Goal: Task Accomplishment & Management: Use online tool/utility

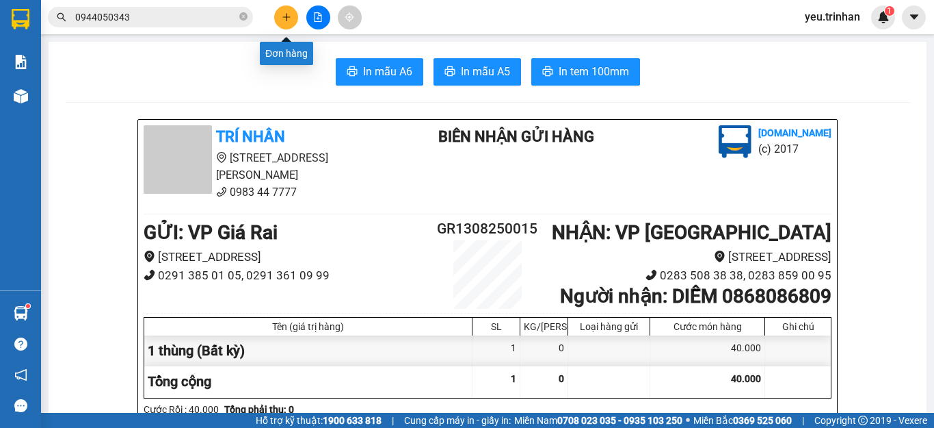
click at [287, 16] on icon "plus" at bounding box center [286, 17] width 1 height 8
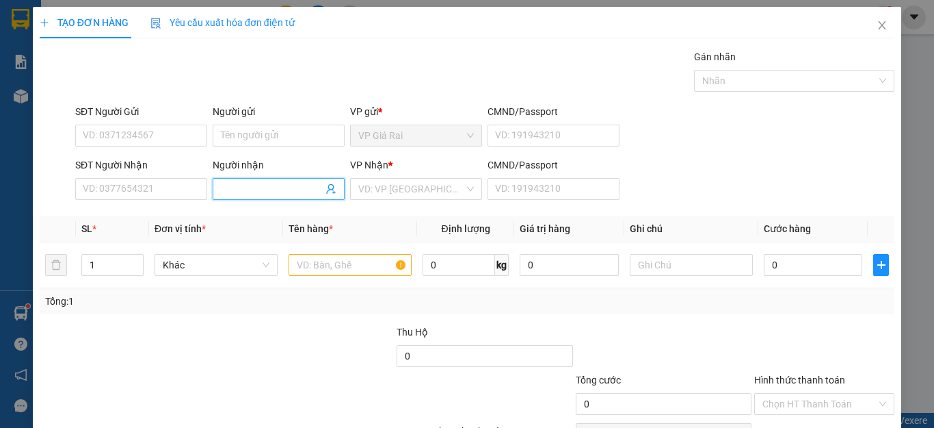
click at [252, 190] on input "Người nhận" at bounding box center [272, 188] width 102 height 15
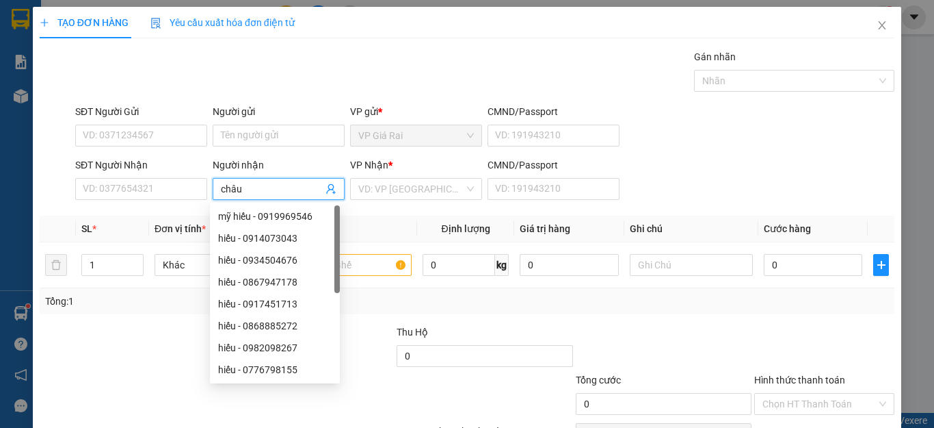
type input "châu"
click at [164, 177] on div "SĐT Người Nhận" at bounding box center [141, 167] width 132 height 21
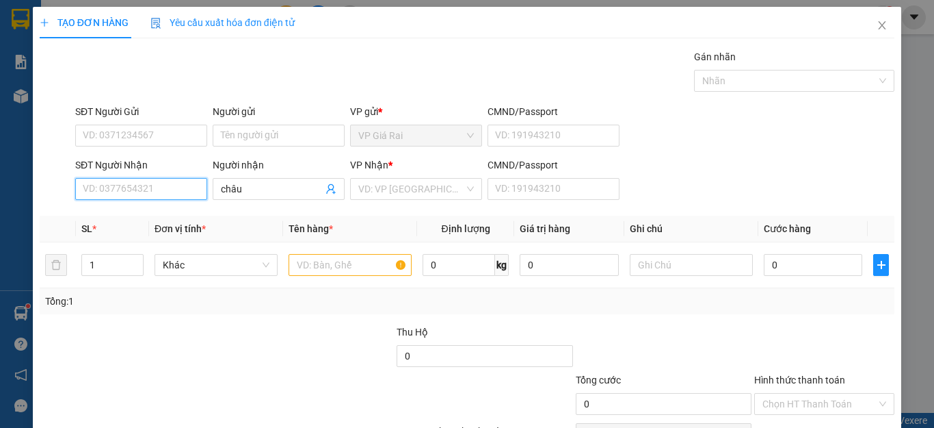
click at [119, 179] on input "SĐT Người Nhận" at bounding box center [141, 189] width 132 height 22
click at [402, 199] on div "VD: VP [GEOGRAPHIC_DATA]" at bounding box center [416, 189] width 132 height 22
type input "0909829515"
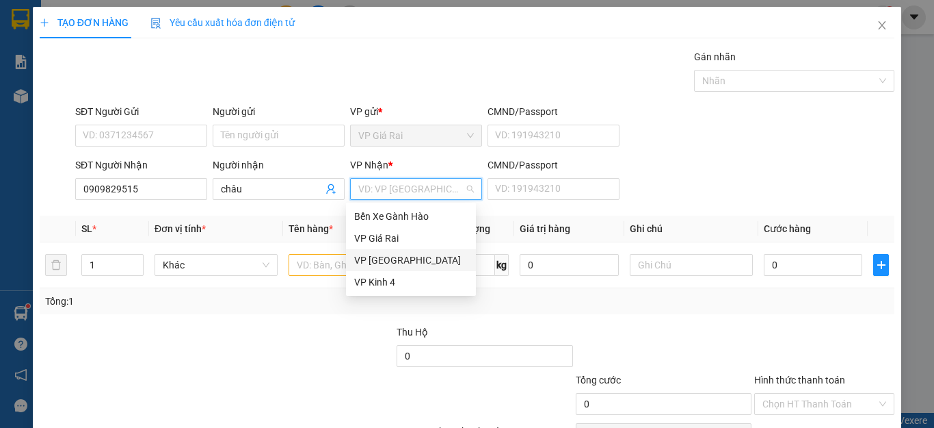
click at [382, 257] on div "VP [GEOGRAPHIC_DATA]" at bounding box center [411, 259] width 114 height 15
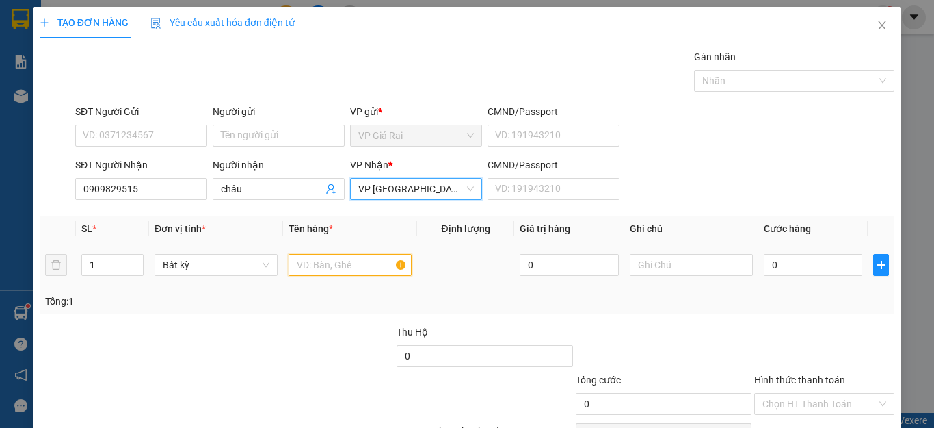
click at [315, 264] on input "text" at bounding box center [350, 265] width 123 height 22
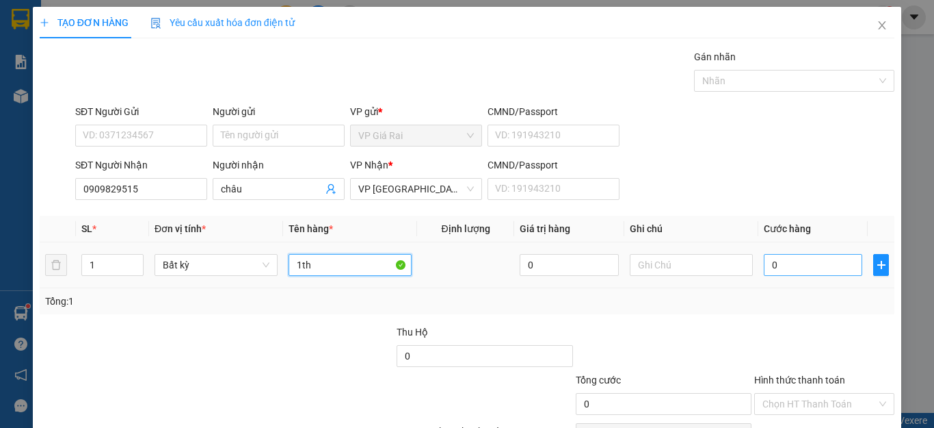
type input "1th"
click at [775, 270] on input "0" at bounding box center [813, 265] width 99 height 22
type input "5"
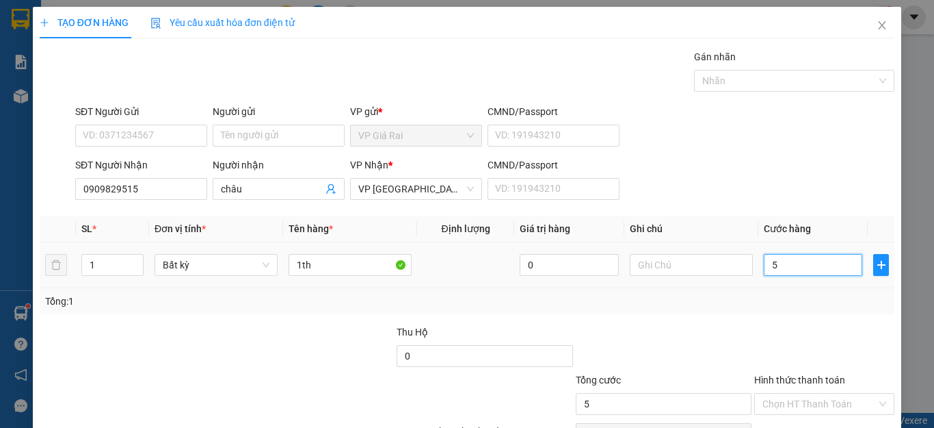
type input "50"
type input "50.000"
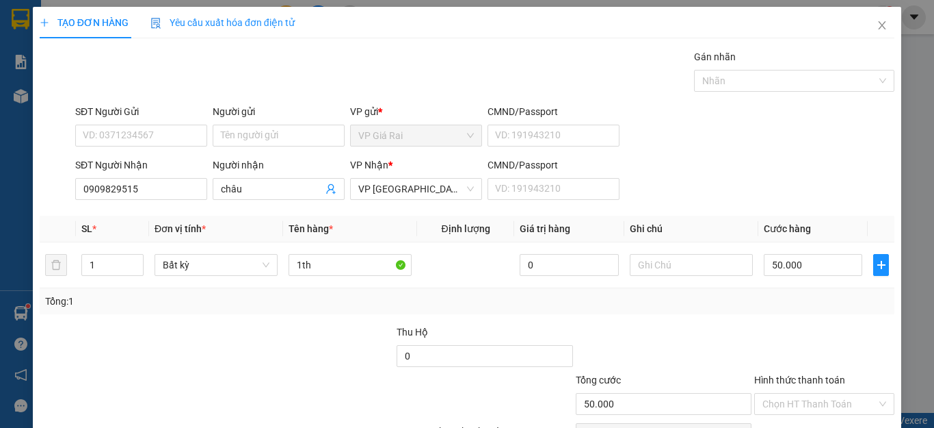
click at [762, 292] on div "Tổng: 1" at bounding box center [467, 301] width 855 height 26
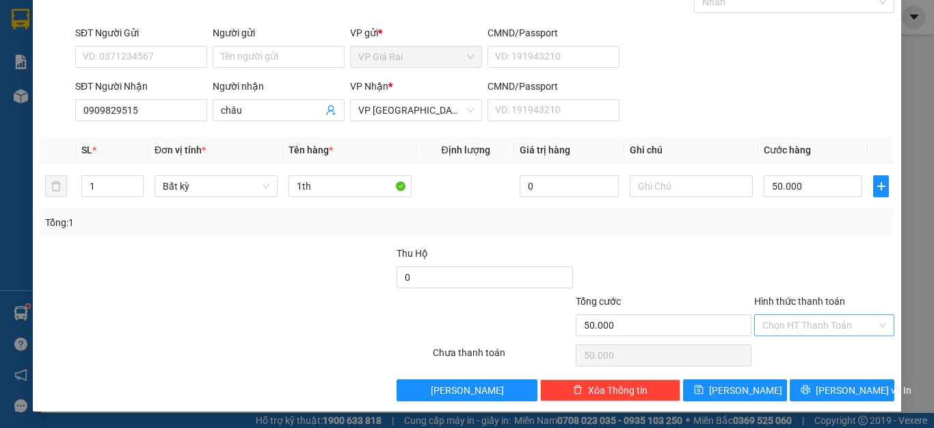
click at [796, 332] on input "Hình thức thanh toán" at bounding box center [820, 325] width 114 height 21
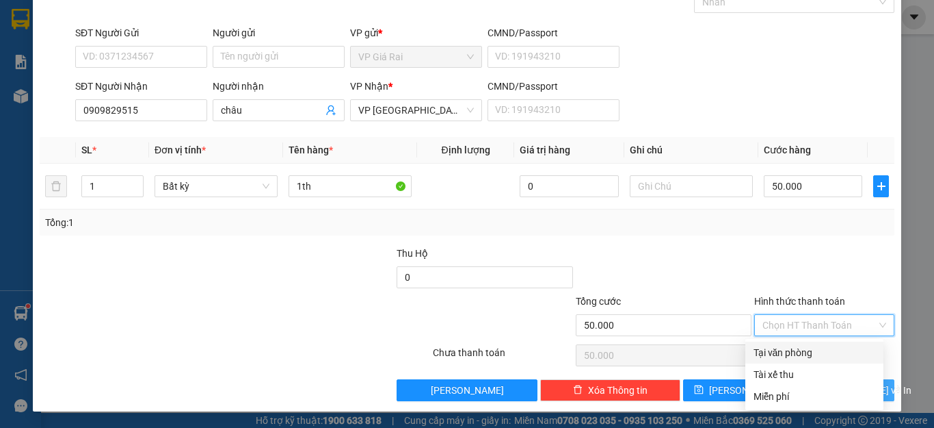
drag, startPoint x: 789, startPoint y: 353, endPoint x: 813, endPoint y: 382, distance: 37.5
click at [789, 354] on div "Tại văn phòng" at bounding box center [815, 352] width 122 height 15
type input "0"
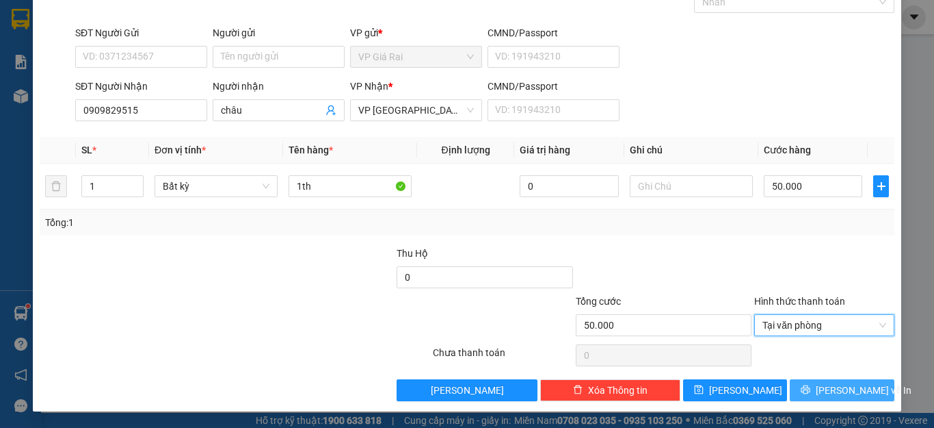
click at [816, 395] on button "[PERSON_NAME] và In" at bounding box center [842, 390] width 105 height 22
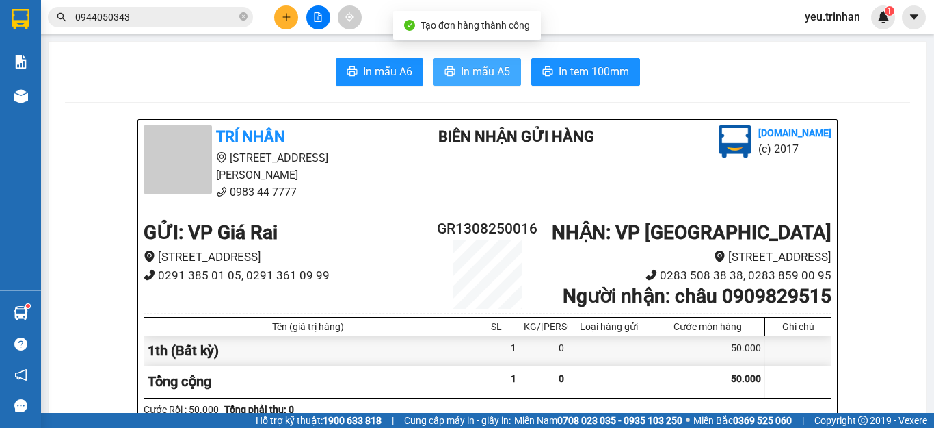
click at [484, 76] on span "In mẫu A5" at bounding box center [485, 71] width 49 height 17
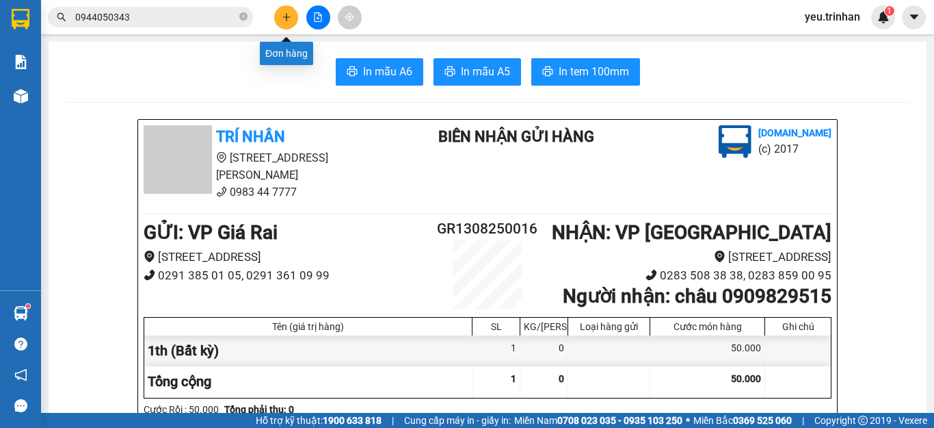
click at [293, 15] on button at bounding box center [286, 17] width 24 height 24
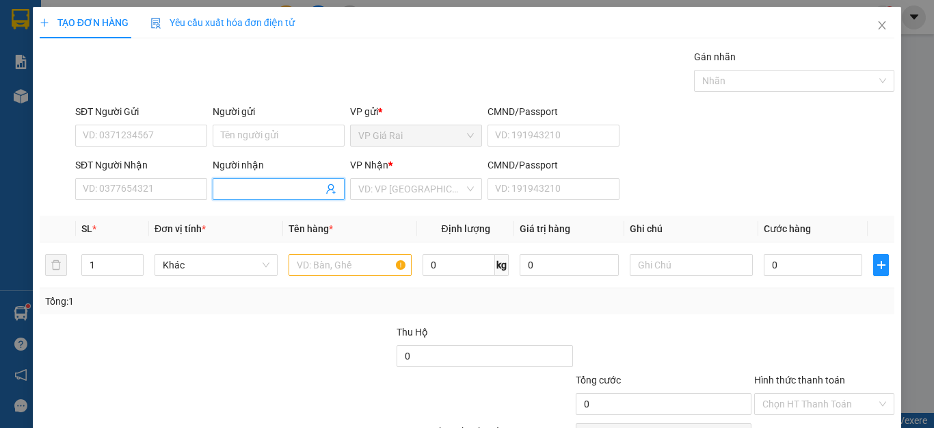
click at [255, 183] on input "Người nhận" at bounding box center [272, 188] width 102 height 15
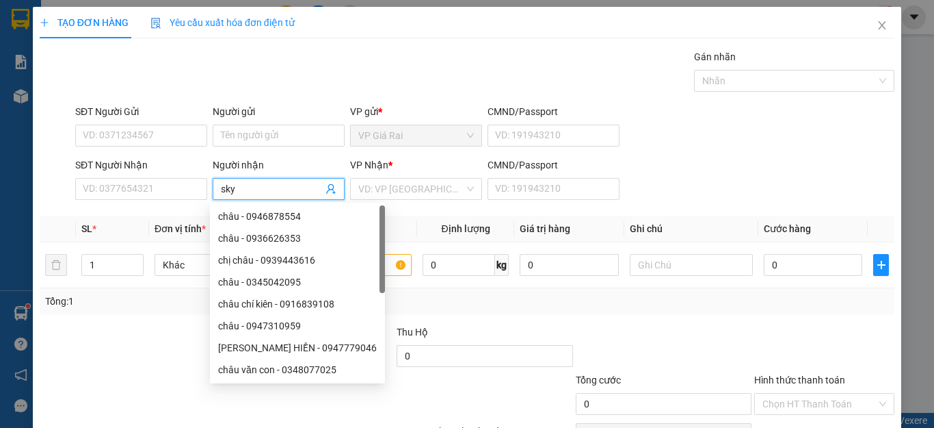
scroll to position [68, 0]
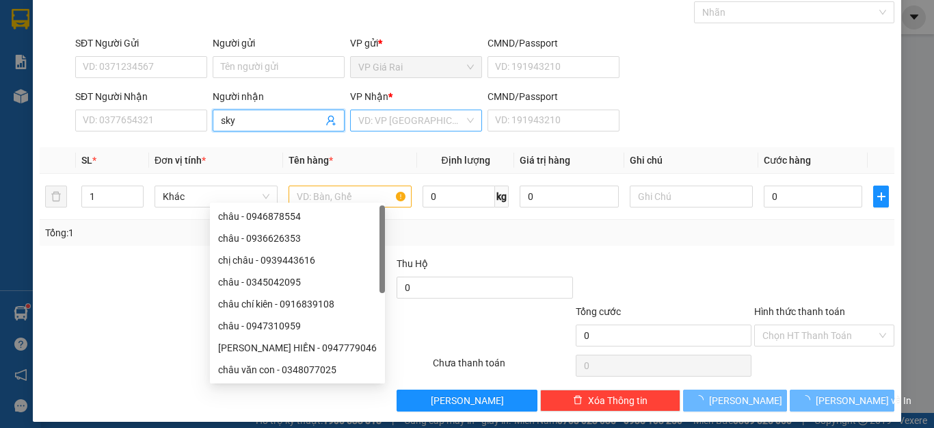
type input "sky"
click at [388, 126] on input "search" at bounding box center [411, 120] width 106 height 21
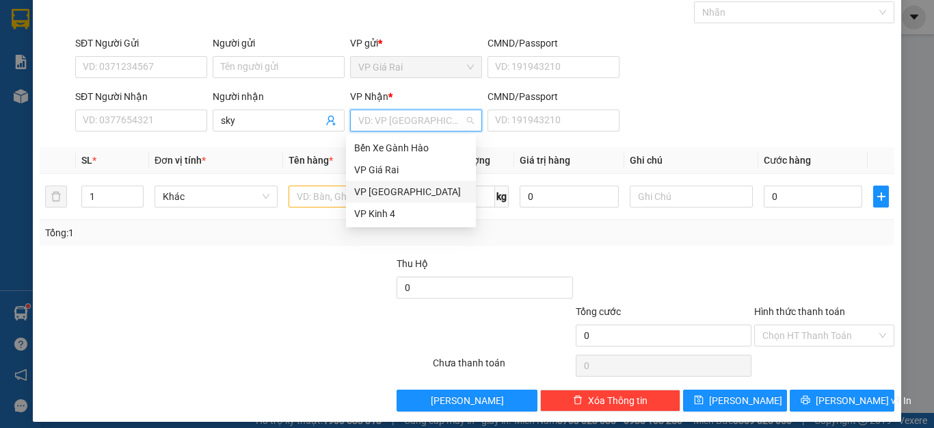
click at [371, 190] on div "VP [GEOGRAPHIC_DATA]" at bounding box center [411, 191] width 114 height 15
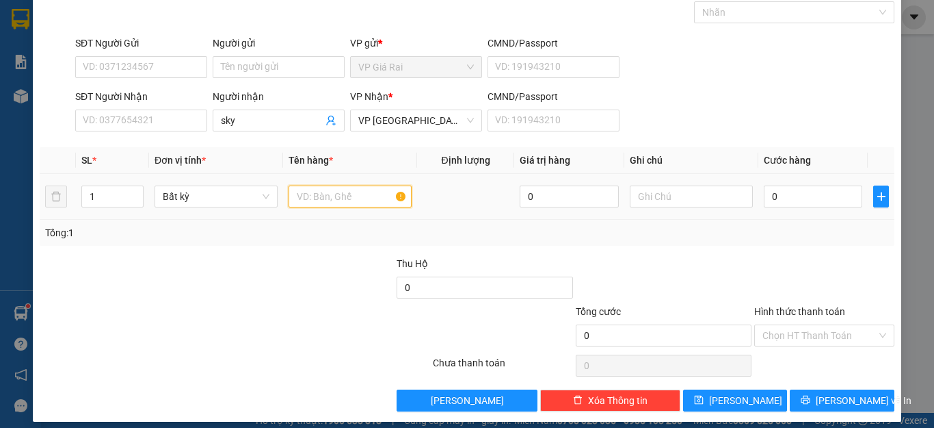
click at [325, 195] on input "text" at bounding box center [350, 196] width 123 height 22
type input "rang"
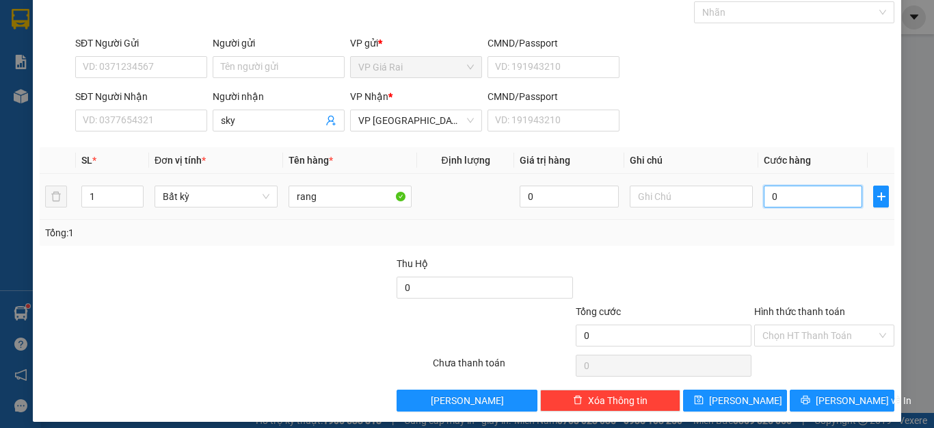
click at [803, 194] on input "0" at bounding box center [813, 196] width 99 height 22
type input "2"
type input "20"
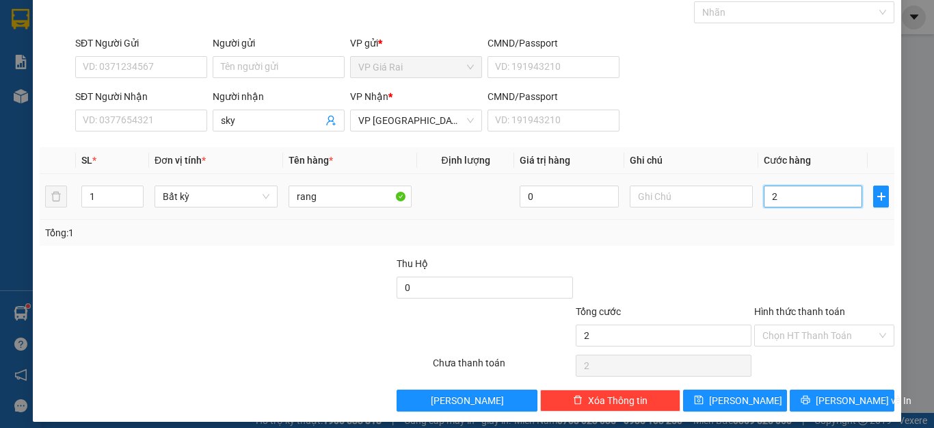
type input "20"
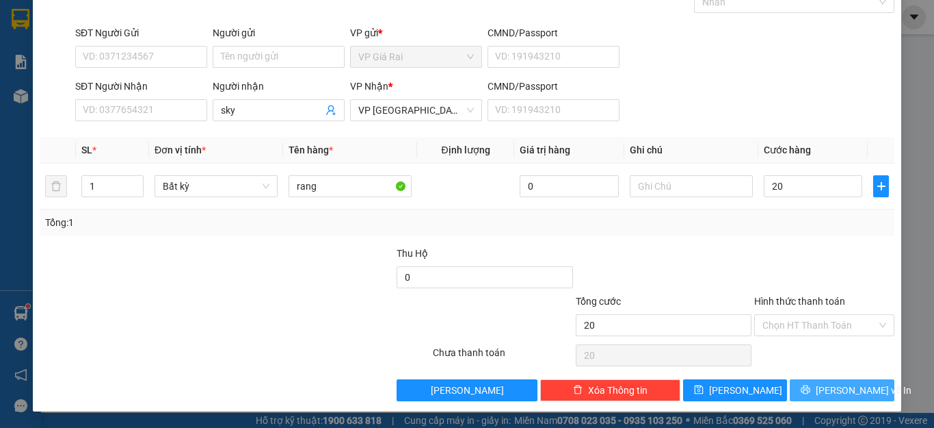
type input "20.000"
click at [828, 384] on span "[PERSON_NAME] và In" at bounding box center [864, 389] width 96 height 15
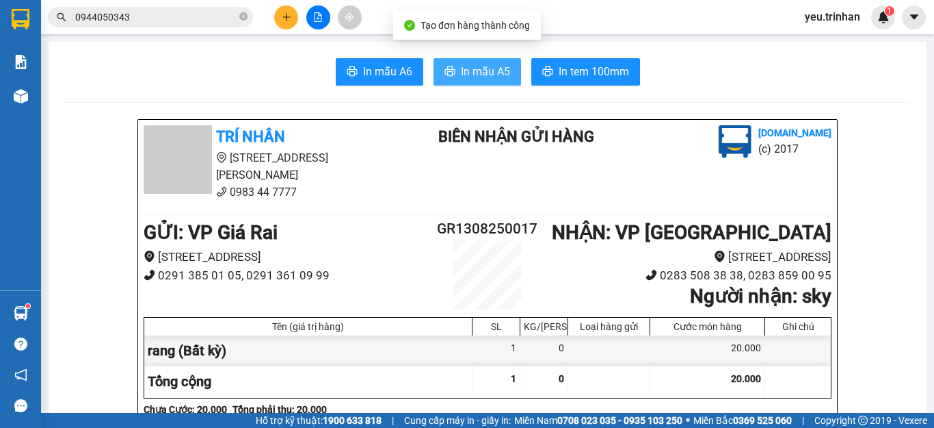
click at [462, 72] on span "In mẫu A5" at bounding box center [485, 71] width 49 height 17
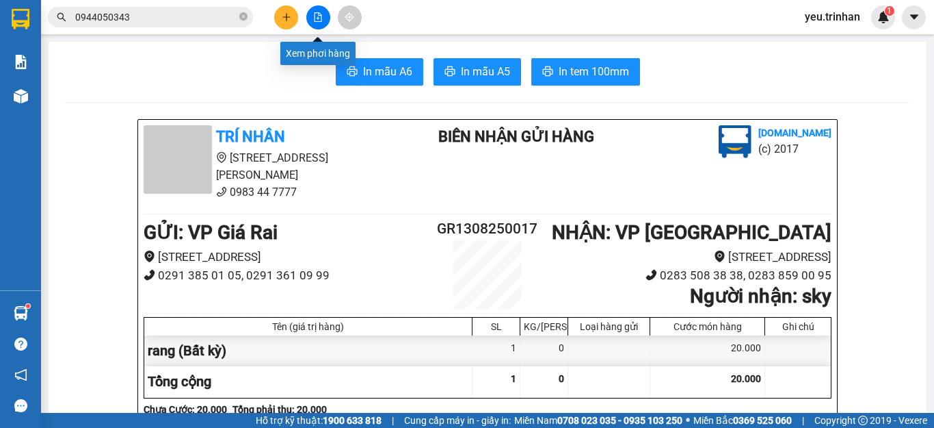
click at [313, 18] on button at bounding box center [318, 17] width 24 height 24
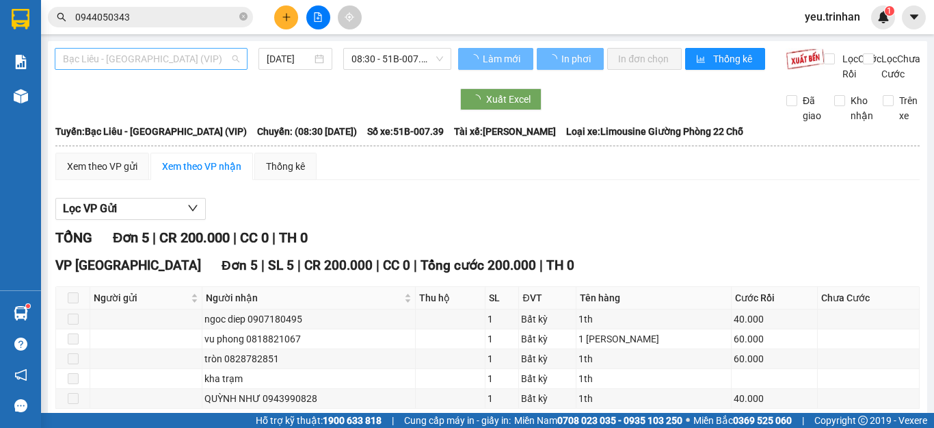
click at [118, 57] on span "Bạc Liêu - [GEOGRAPHIC_DATA] (VIP)" at bounding box center [151, 59] width 177 height 21
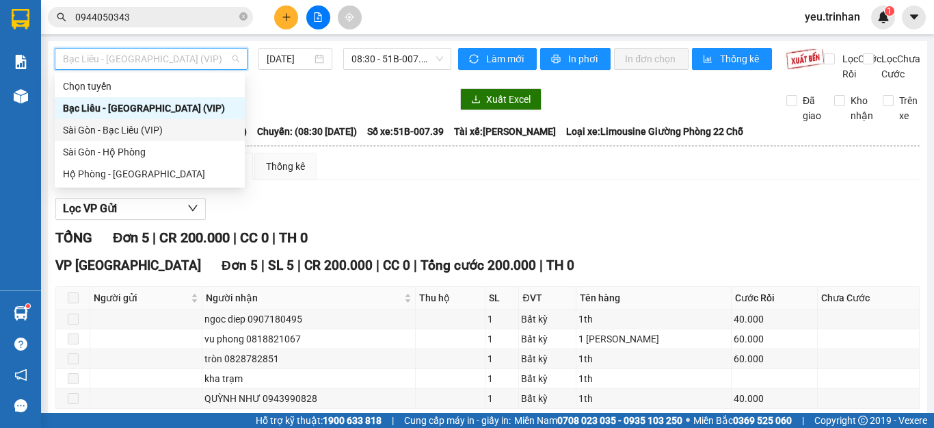
click at [113, 132] on div "Sài Gòn - Bạc Liêu (VIP)" at bounding box center [150, 129] width 174 height 15
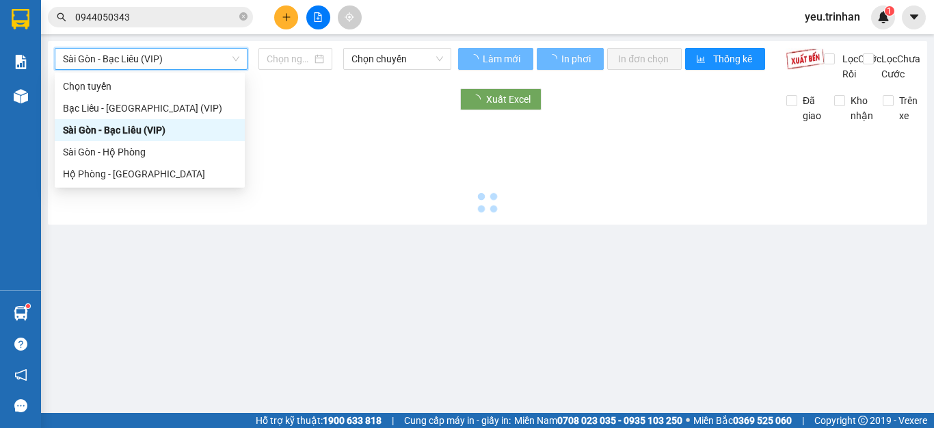
type input "[DATE]"
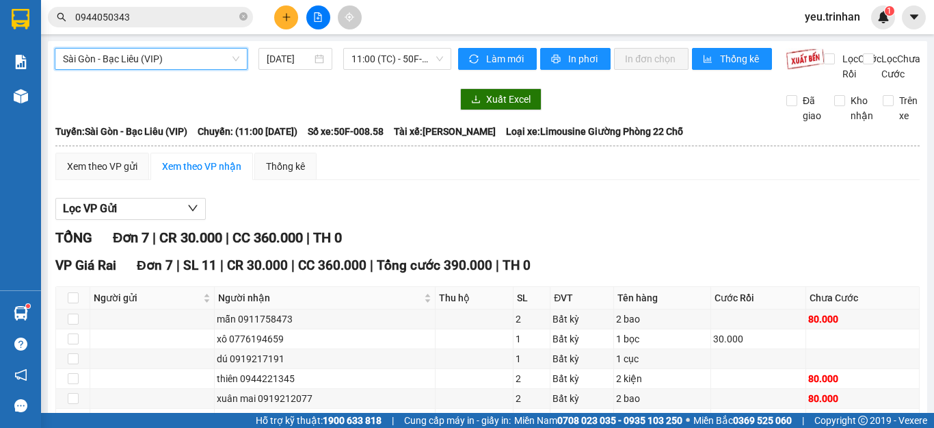
scroll to position [121, 0]
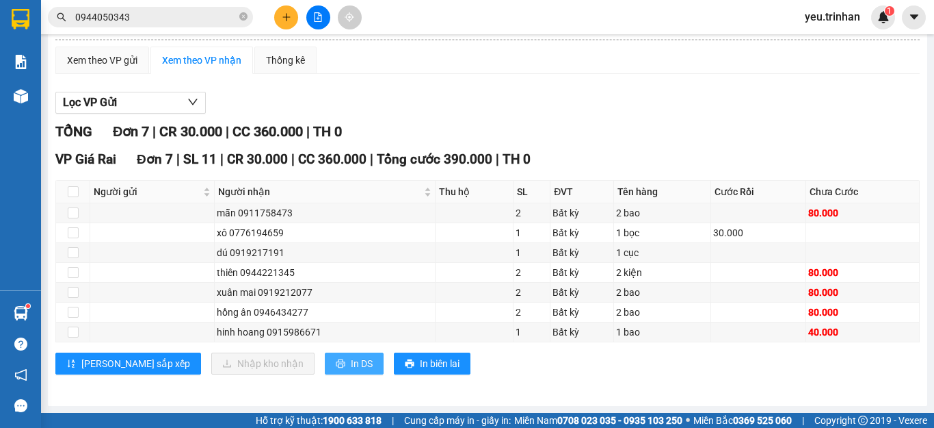
click at [351, 357] on span "In DS" at bounding box center [362, 363] width 22 height 15
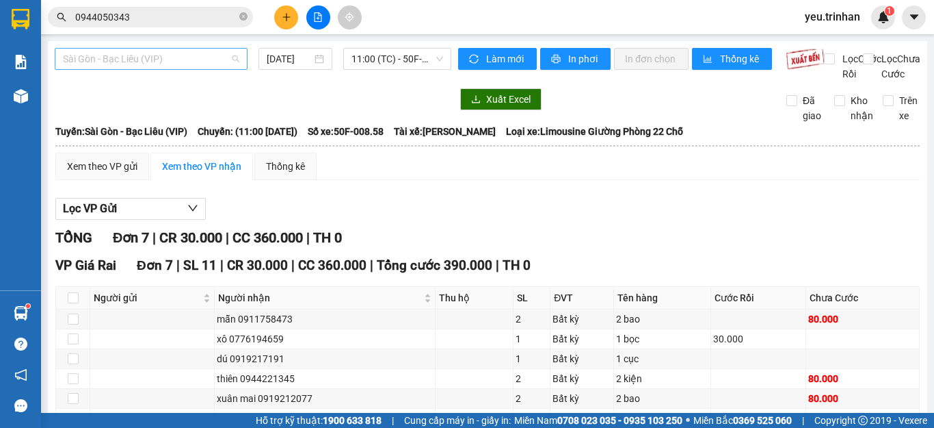
click at [128, 57] on span "Sài Gòn - Bạc Liêu (VIP)" at bounding box center [151, 59] width 177 height 21
click at [314, 81] on div "Sài Gòn - Bạc Liêu (VIP) [GEOGRAPHIC_DATA] - Bạc Liêu (VIP) [DATE] 11:00 (TC) -…" at bounding box center [253, 65] width 397 height 34
click at [156, 50] on span "Sài Gòn - Bạc Liêu (VIP)" at bounding box center [151, 59] width 177 height 21
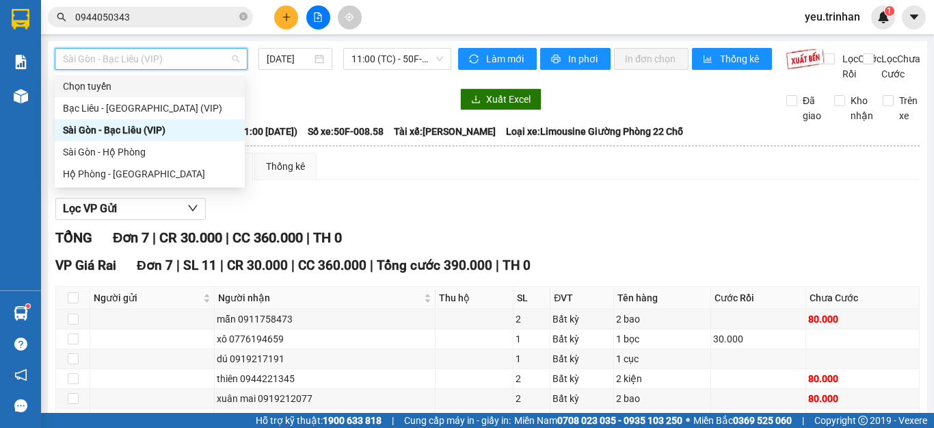
scroll to position [121, 0]
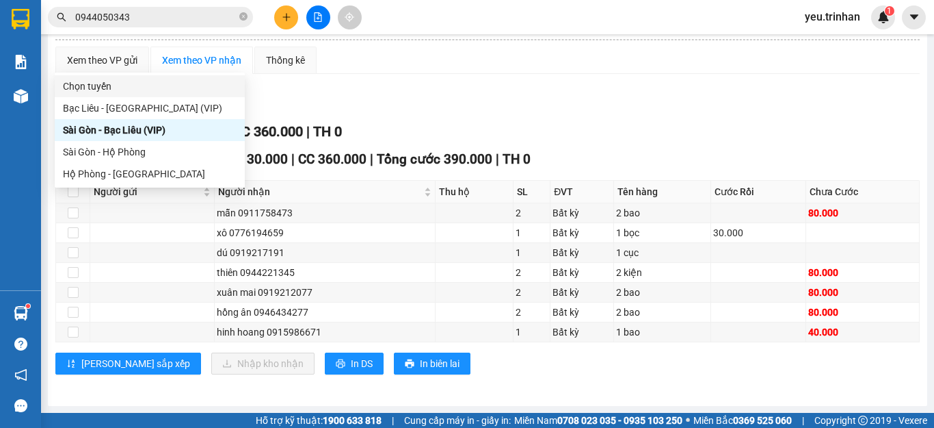
click at [442, 94] on div "Lọc VP Gửi" at bounding box center [487, 103] width 865 height 23
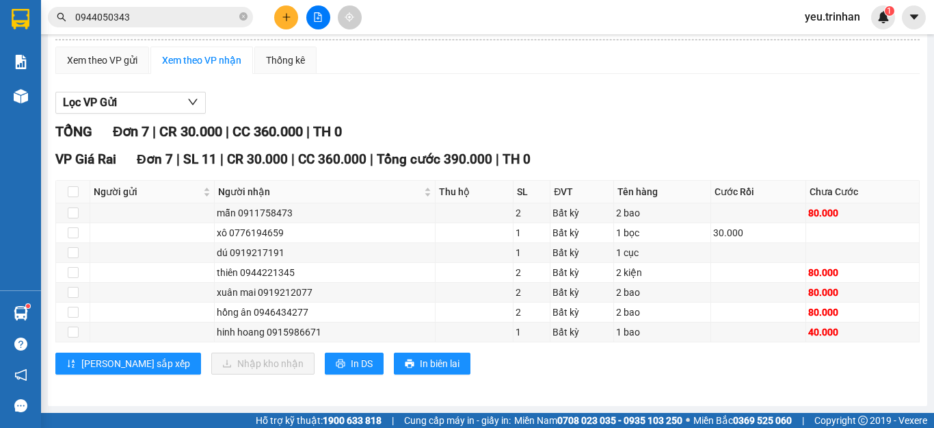
scroll to position [0, 0]
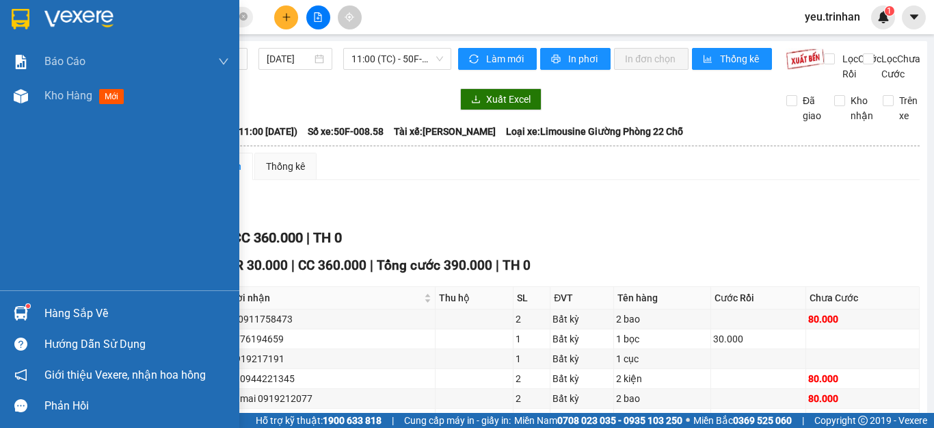
drag, startPoint x: 23, startPoint y: 14, endPoint x: 73, endPoint y: 0, distance: 52.0
click at [23, 14] on img at bounding box center [21, 19] width 18 height 21
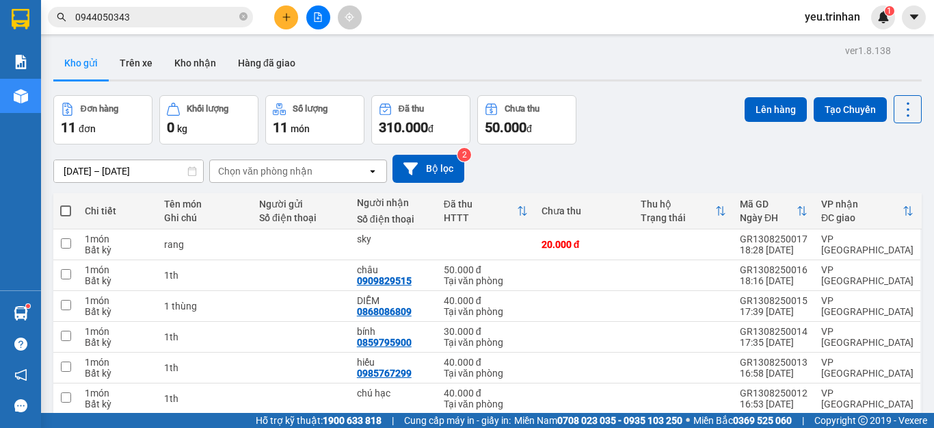
click at [65, 213] on span at bounding box center [65, 210] width 11 height 11
click at [66, 204] on input "checkbox" at bounding box center [66, 204] width 0 height 0
checkbox input "true"
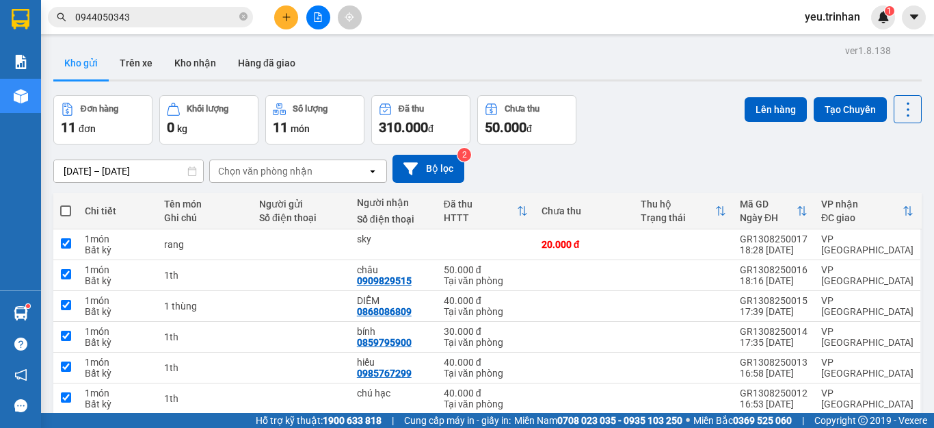
checkbox input "true"
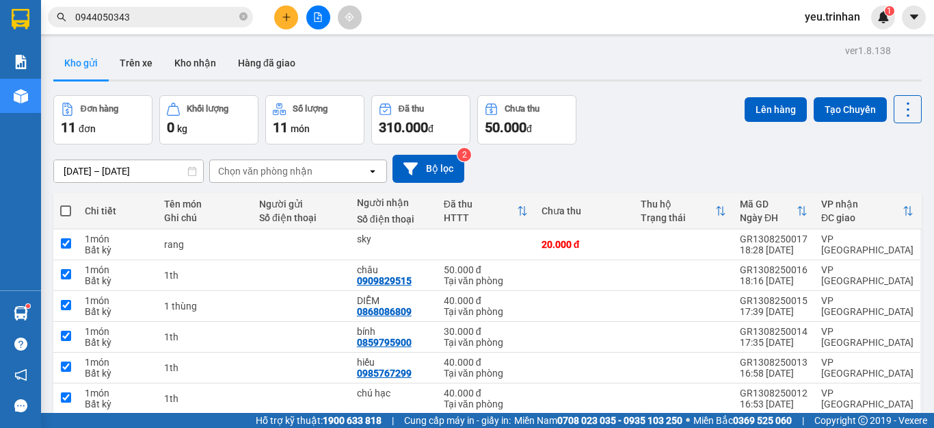
checkbox input "true"
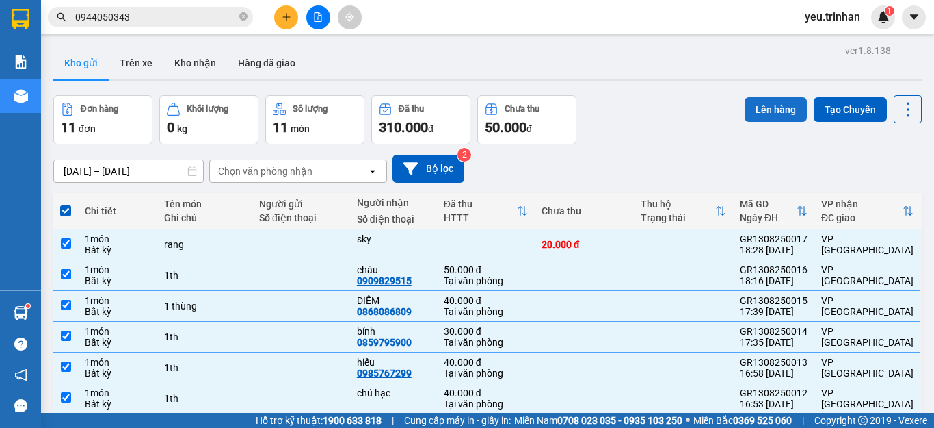
click at [758, 104] on button "Lên hàng" at bounding box center [776, 109] width 62 height 25
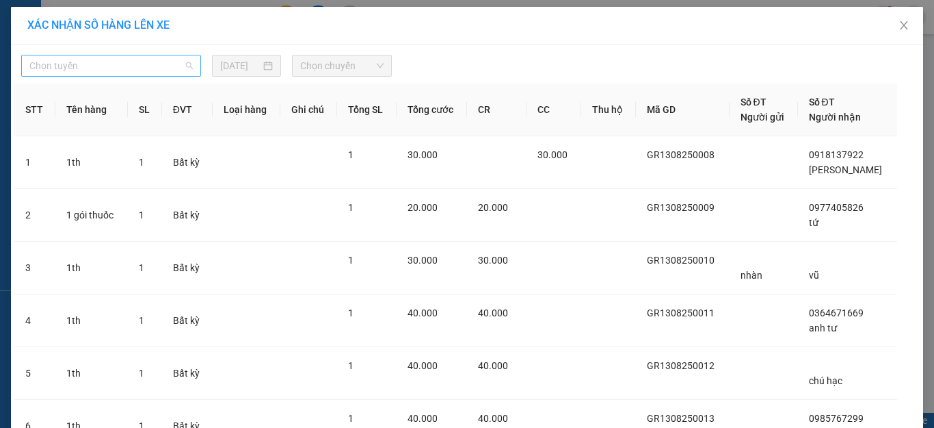
click at [102, 66] on span "Chọn tuyến" at bounding box center [111, 65] width 164 height 21
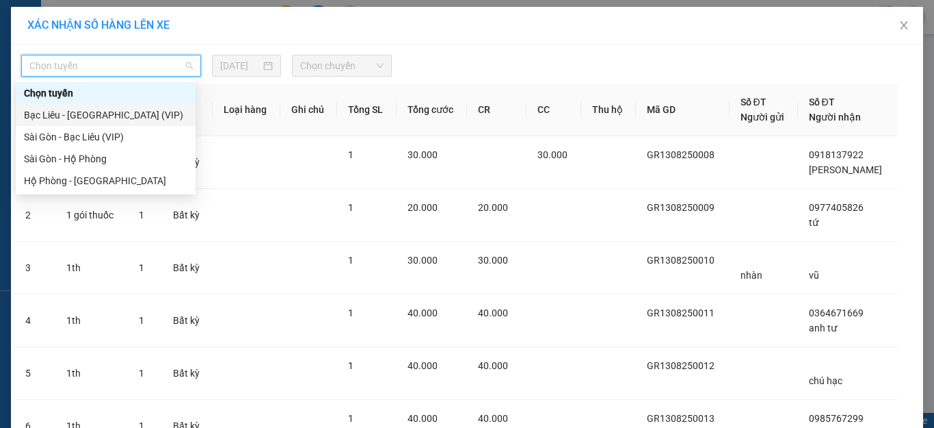
drag, startPoint x: 60, startPoint y: 114, endPoint x: 96, endPoint y: 103, distance: 37.7
click at [60, 114] on div "Bạc Liêu - [GEOGRAPHIC_DATA] (VIP)" at bounding box center [106, 114] width 164 height 15
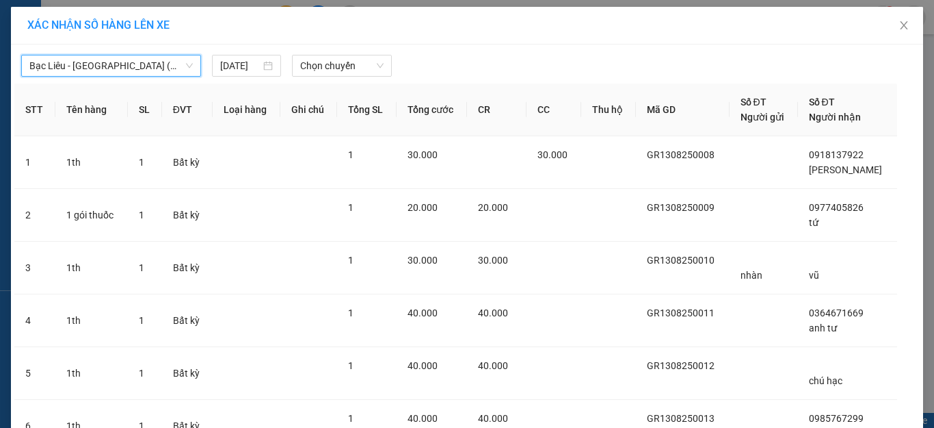
drag, startPoint x: 350, startPoint y: 70, endPoint x: 350, endPoint y: 78, distance: 7.5
click at [350, 70] on span "Chọn chuyến" at bounding box center [342, 65] width 84 height 21
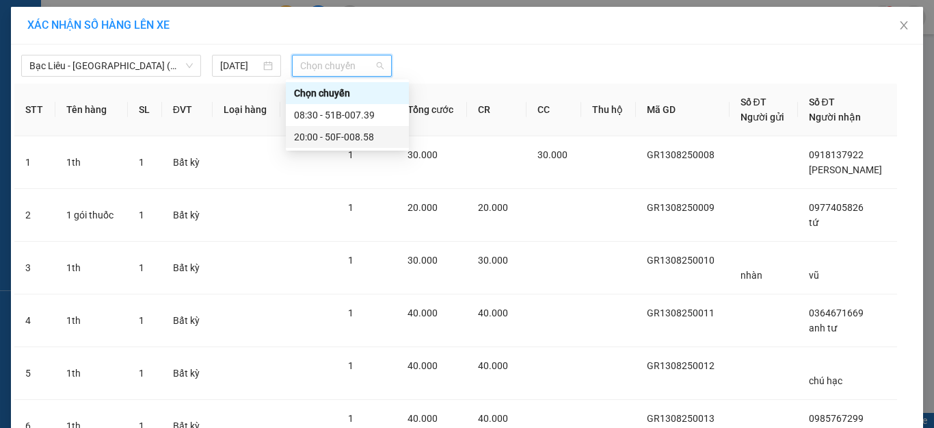
click at [343, 135] on div "20:00 - 50F-008.58" at bounding box center [347, 136] width 107 height 15
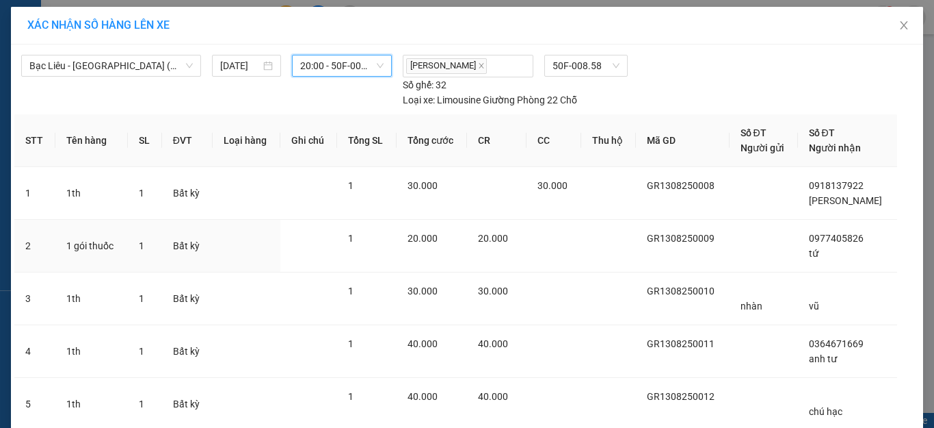
scroll to position [366, 0]
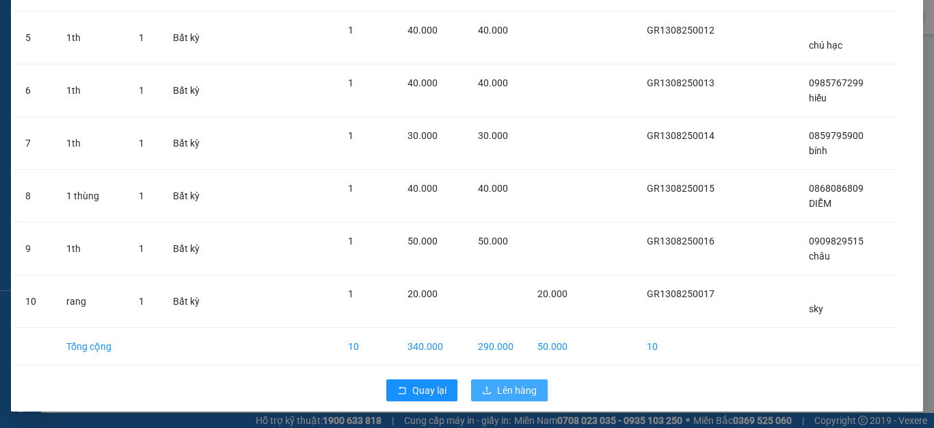
click at [505, 382] on span "Lên hàng" at bounding box center [517, 389] width 40 height 15
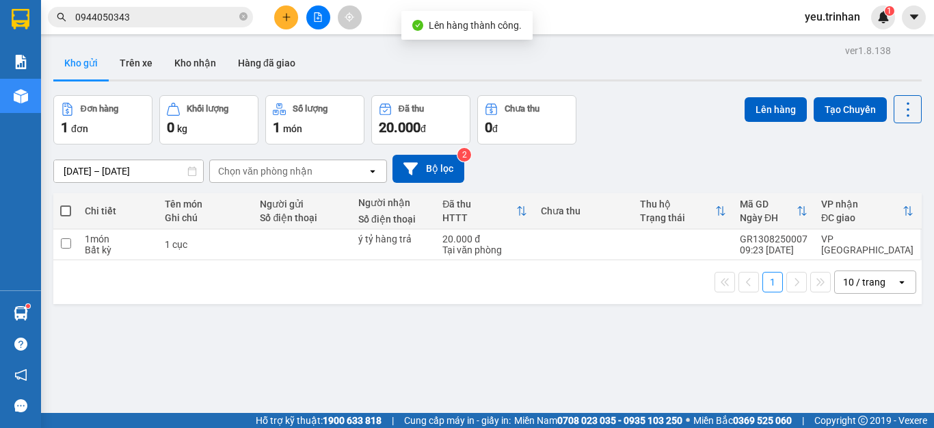
click at [68, 209] on span at bounding box center [65, 210] width 11 height 11
click at [66, 204] on input "checkbox" at bounding box center [66, 204] width 0 height 0
checkbox input "true"
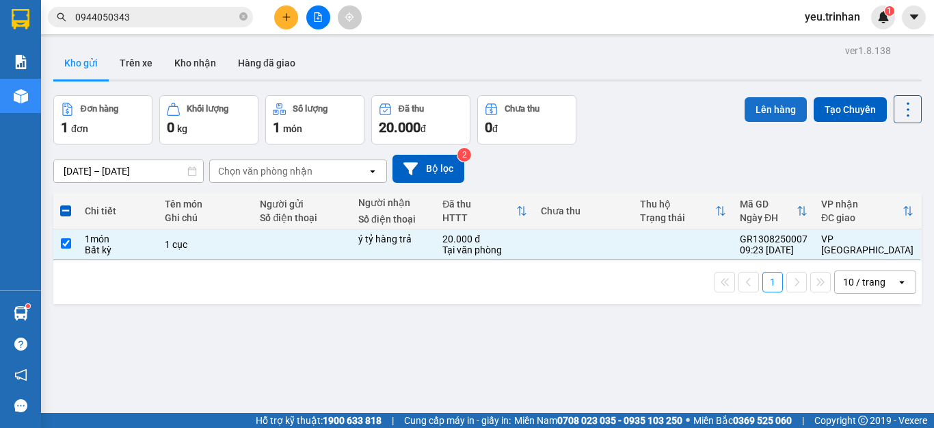
click at [761, 105] on button "Lên hàng" at bounding box center [776, 109] width 62 height 25
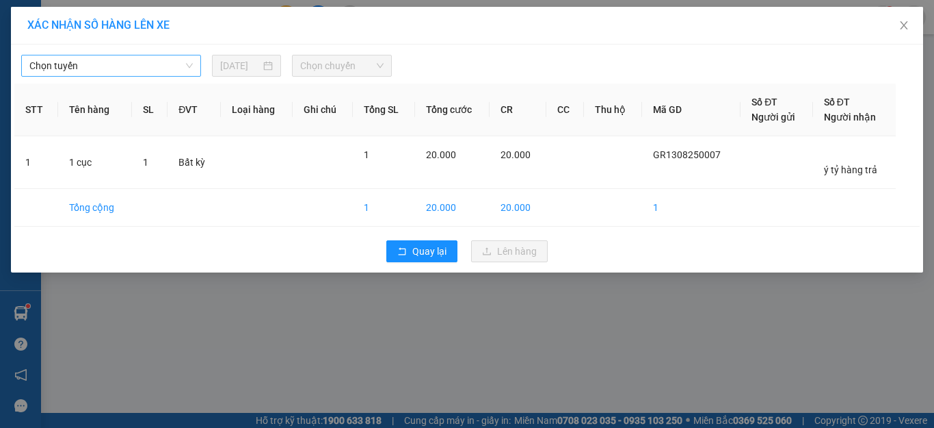
click at [78, 63] on span "Chọn tuyến" at bounding box center [111, 65] width 164 height 21
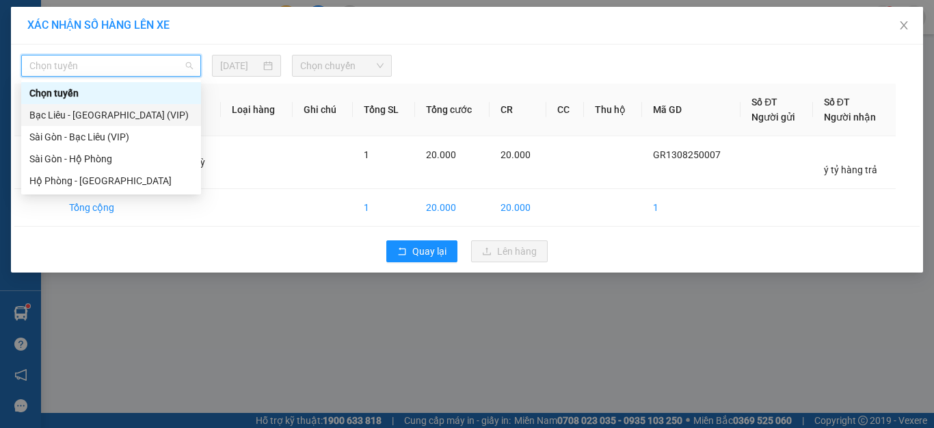
click at [73, 116] on div "Bạc Liêu - [GEOGRAPHIC_DATA] (VIP)" at bounding box center [111, 114] width 164 height 15
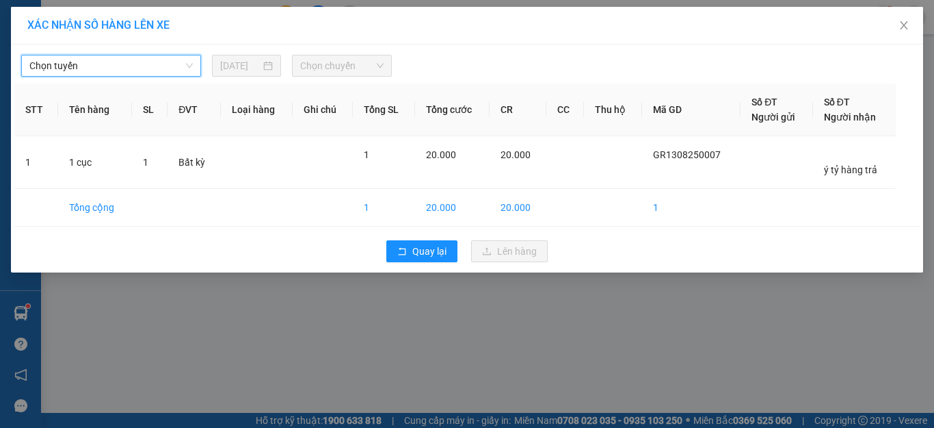
click at [353, 64] on span "Chọn chuyến" at bounding box center [342, 65] width 84 height 21
drag, startPoint x: 345, startPoint y: 60, endPoint x: 341, endPoint y: 79, distance: 19.1
click at [345, 60] on span "Chọn chuyến" at bounding box center [342, 65] width 84 height 21
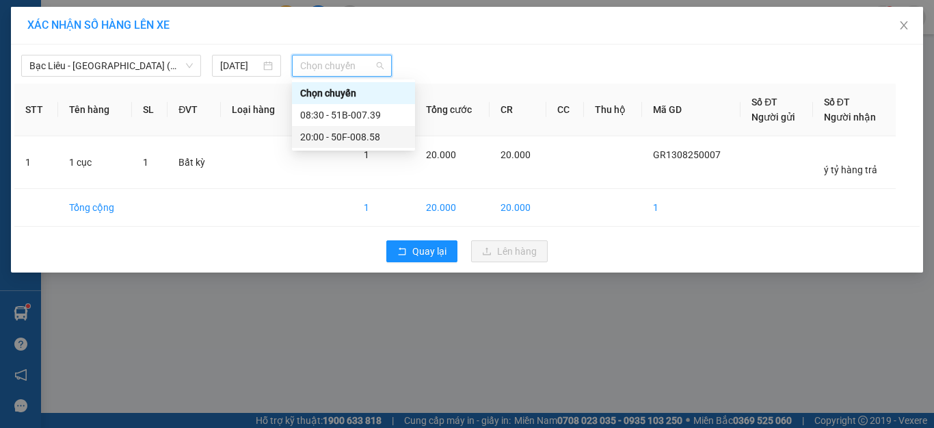
click at [317, 134] on div "20:00 - 50F-008.58" at bounding box center [353, 136] width 107 height 15
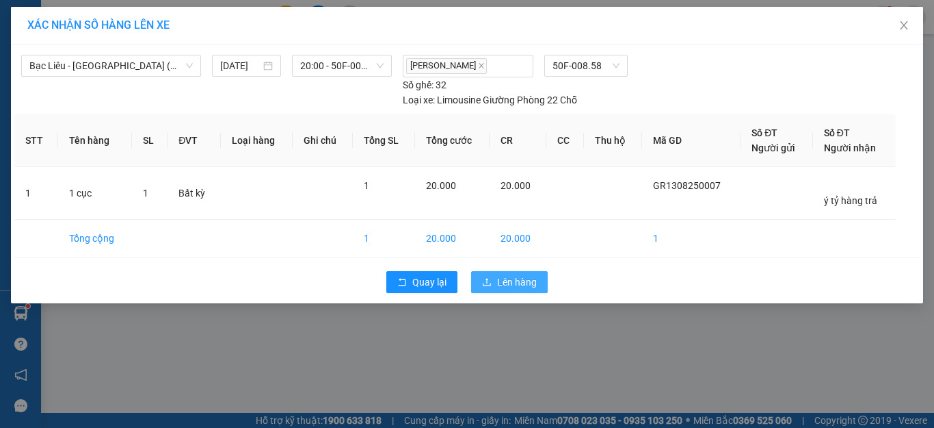
click at [512, 291] on button "Lên hàng" at bounding box center [509, 282] width 77 height 22
